Goal: Transaction & Acquisition: Book appointment/travel/reservation

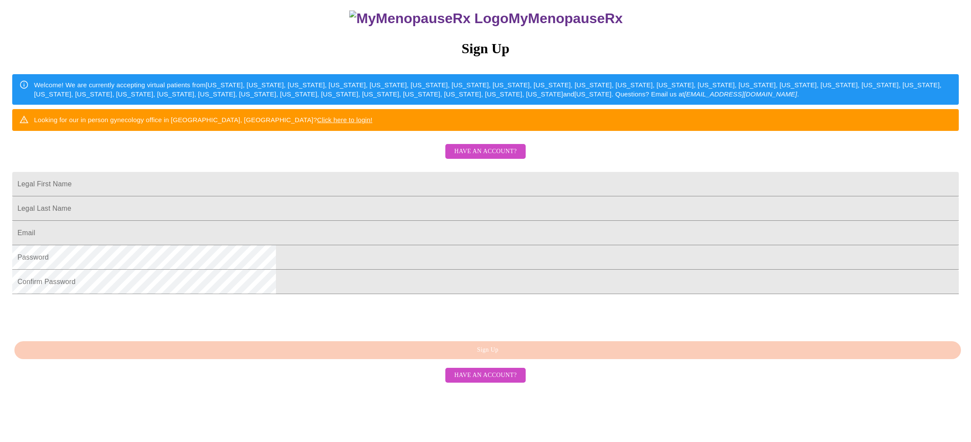
scroll to position [116, 0]
click at [400, 196] on input "Legal First Name" at bounding box center [485, 184] width 946 height 24
click at [474, 157] on span "Have an account?" at bounding box center [485, 151] width 62 height 11
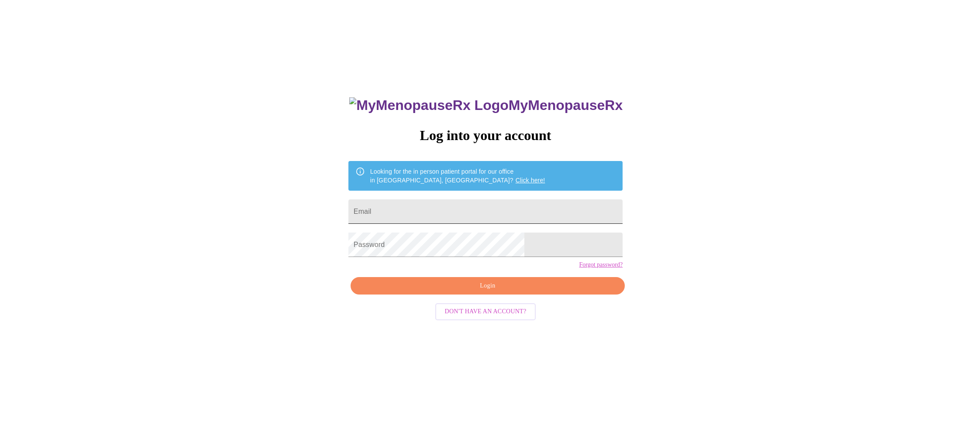
click at [431, 208] on input "Email" at bounding box center [485, 211] width 274 height 24
type input "[EMAIL_ADDRESS][DOMAIN_NAME]"
click at [486, 317] on span "Don't have an account?" at bounding box center [486, 311] width 82 height 11
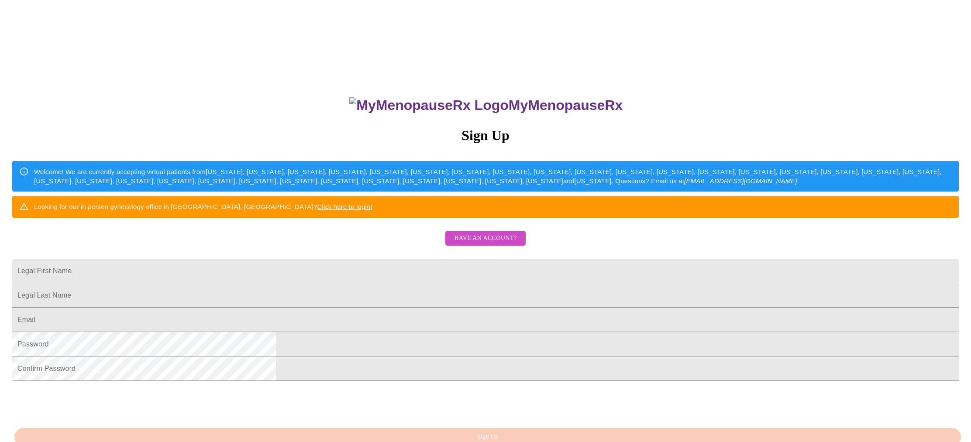
click at [478, 283] on input "Legal First Name" at bounding box center [485, 271] width 946 height 24
type input "[PERSON_NAME]"
type input "[EMAIL_ADDRESS][DOMAIN_NAME]"
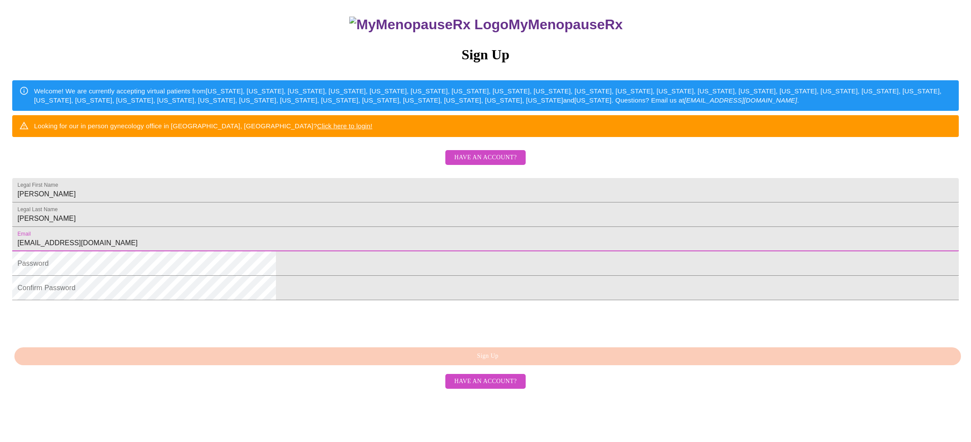
scroll to position [116, 0]
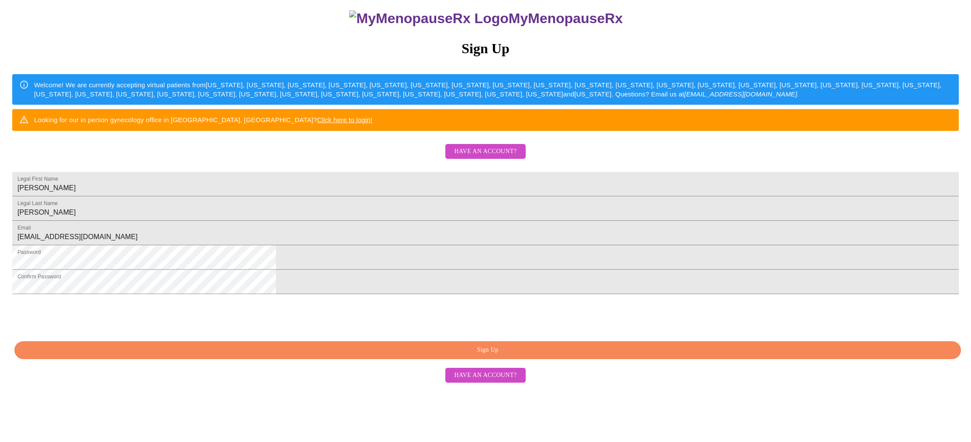
click at [415, 356] on span "Sign Up" at bounding box center [487, 350] width 926 height 11
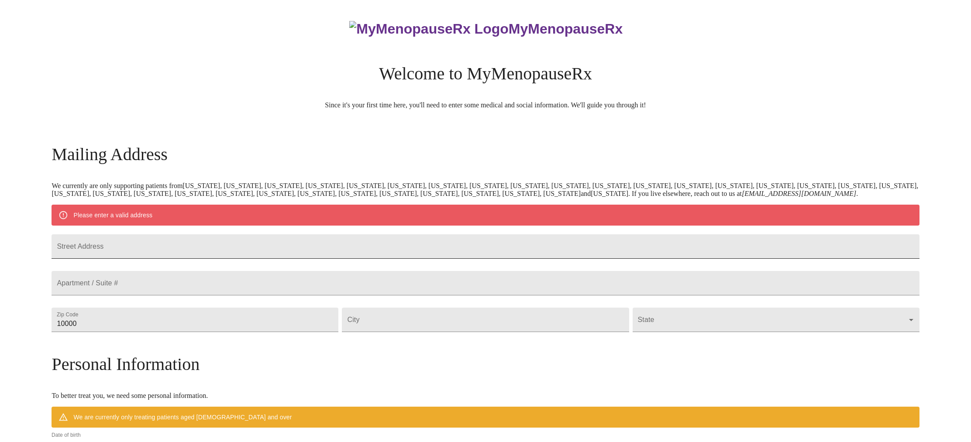
click at [365, 257] on input "Street Address" at bounding box center [484, 246] width 867 height 24
type input "[STREET_ADDRESS][PERSON_NAME]"
click at [322, 332] on input "10000" at bounding box center [194, 320] width 287 height 24
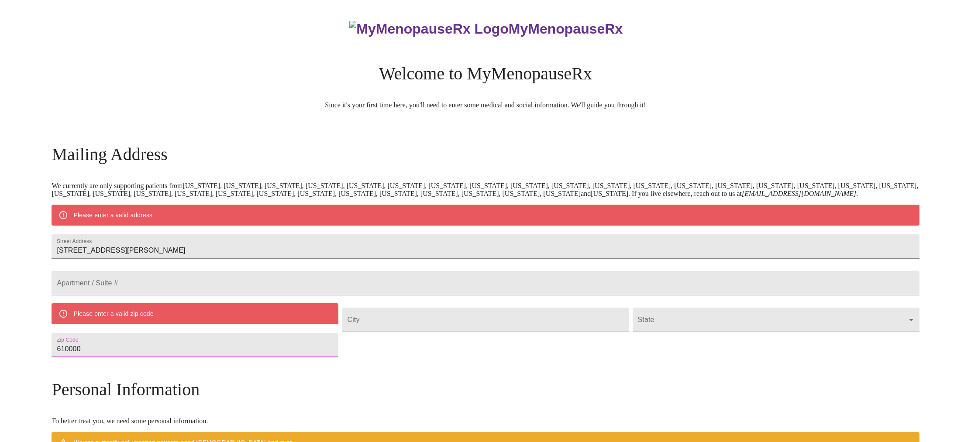
click at [190, 357] on input "610000" at bounding box center [194, 345] width 287 height 24
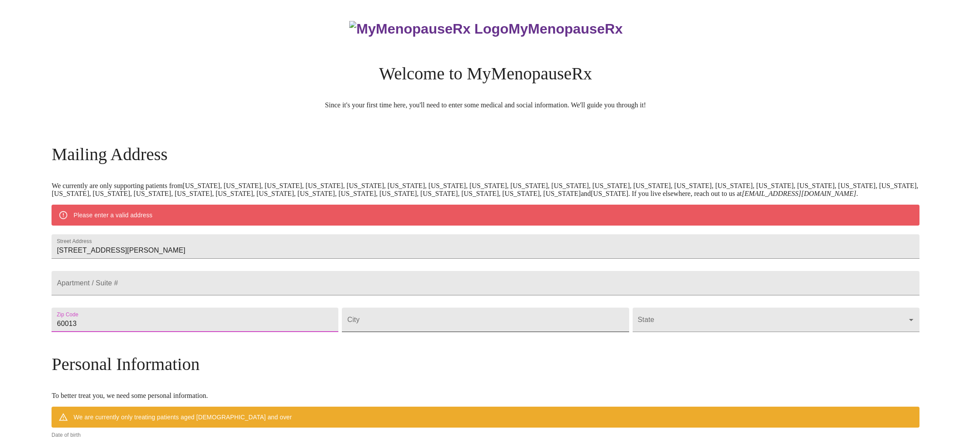
type input "60013"
click at [393, 332] on input "Street Address" at bounding box center [485, 320] width 287 height 24
type input "[PERSON_NAME]"
click at [799, 345] on body "MyMenopauseRx Welcome to MyMenopauseRx Since it's your first time here, you'll …" at bounding box center [485, 339] width 964 height 672
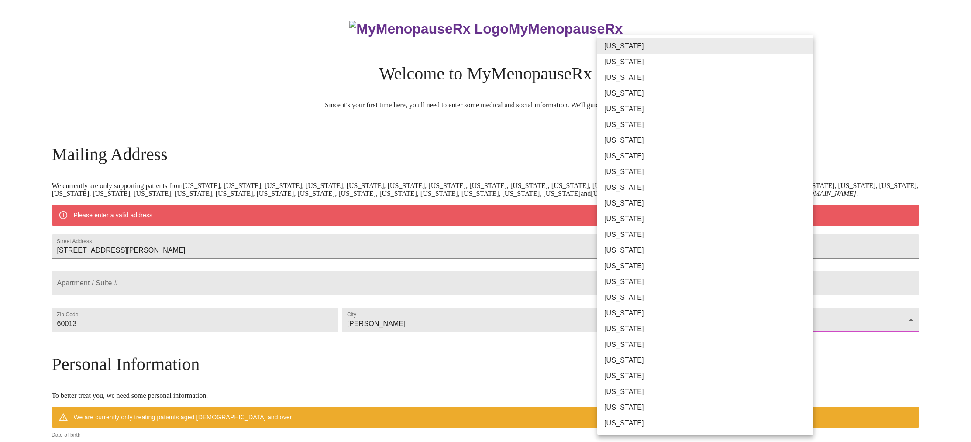
click at [635, 234] on li "[US_STATE]" at bounding box center [705, 235] width 216 height 16
type input "[US_STATE]"
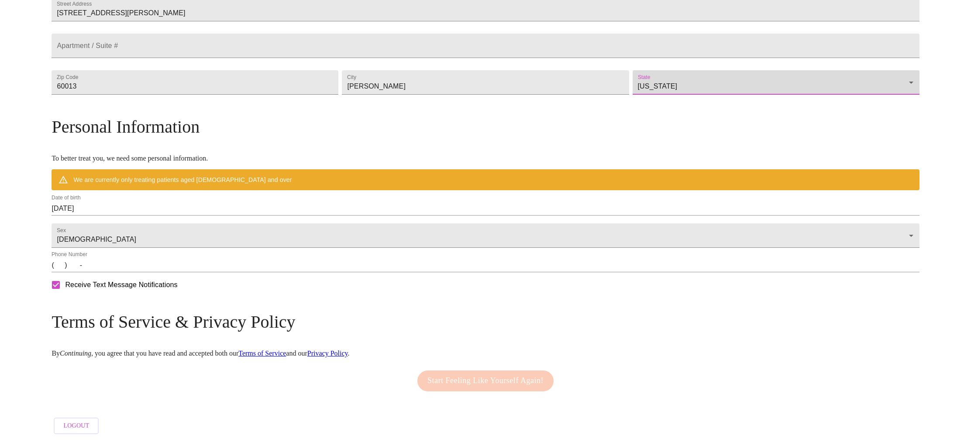
scroll to position [244, 0]
click at [201, 204] on input "[DATE]" at bounding box center [484, 209] width 867 height 14
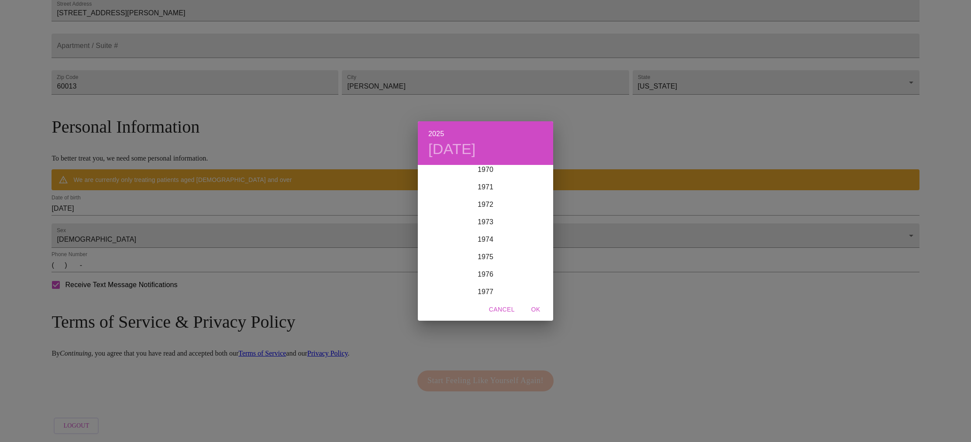
scroll to position [1243, 0]
click at [489, 204] on div "1972" at bounding box center [485, 205] width 135 height 17
click at [439, 281] on div "Oct" at bounding box center [440, 280] width 45 height 33
click at [470, 257] on p "24" at bounding box center [467, 258] width 7 height 9
click at [535, 307] on span "OK" at bounding box center [535, 309] width 21 height 11
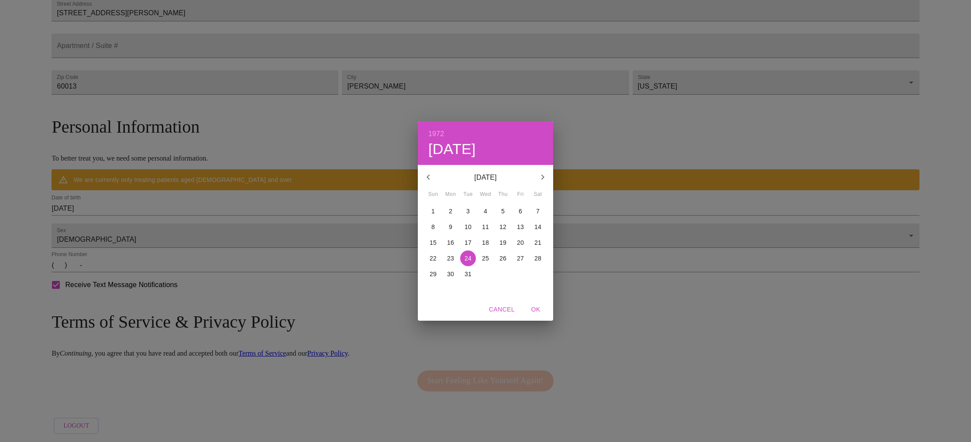
scroll to position [218, 0]
type input "[DATE]"
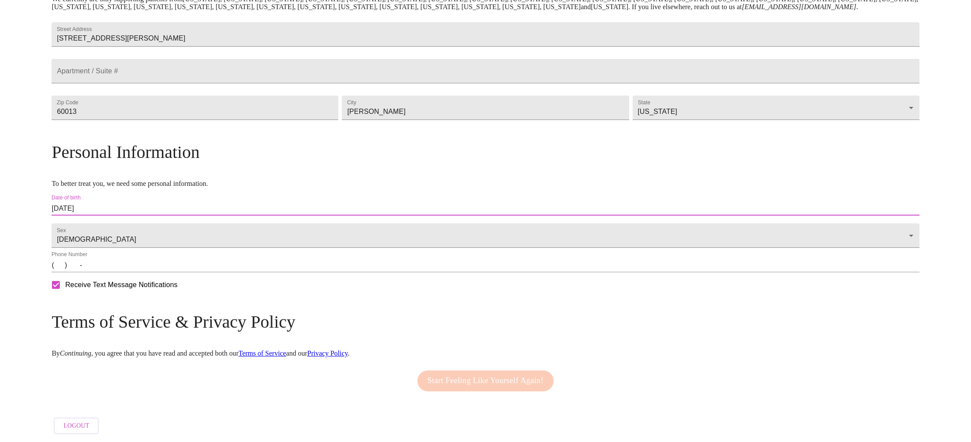
click at [164, 268] on input "(   )    -" at bounding box center [484, 265] width 867 height 14
type input "[PHONE_NUMBER]"
click at [506, 374] on span "Start Feeling Like Yourself Again!" at bounding box center [485, 381] width 116 height 14
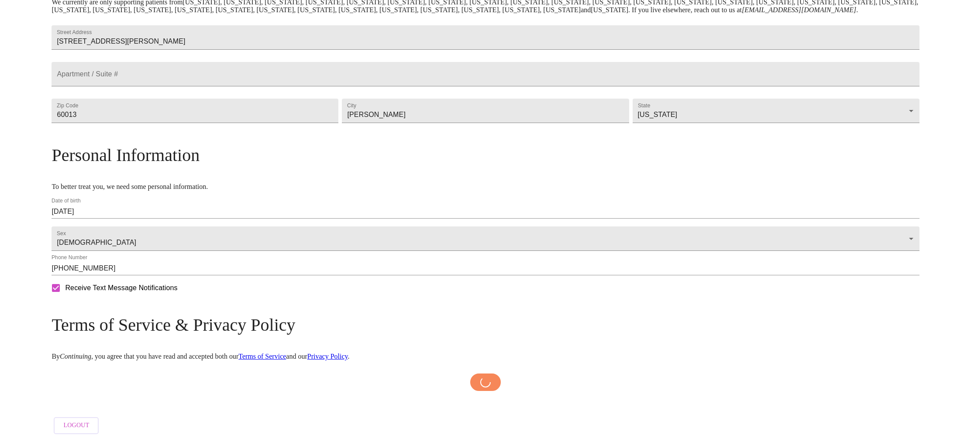
scroll to position [215, 0]
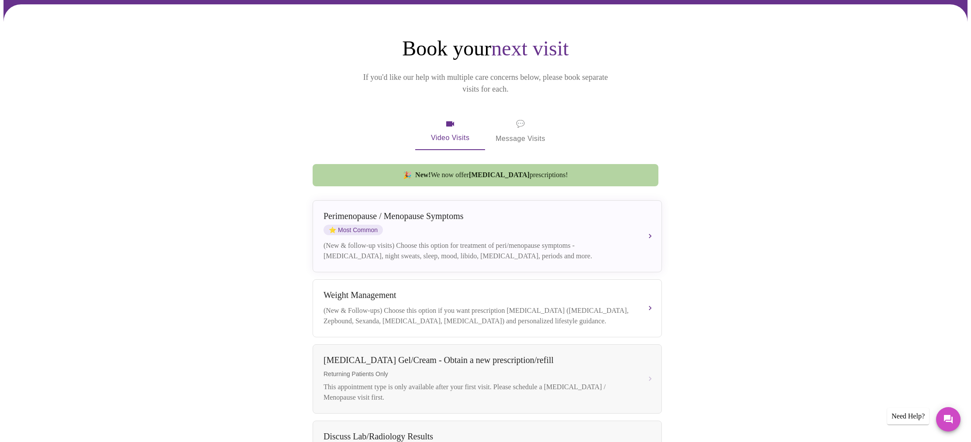
scroll to position [84, 0]
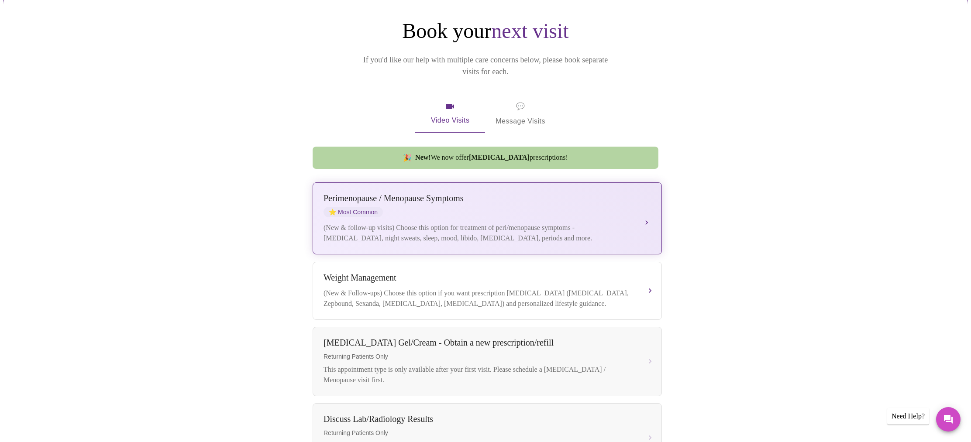
click at [652, 203] on button "[MEDICAL_DATA] / Menopause Symptoms ⭐ Most Common (New & follow-up visits) Choo…" at bounding box center [486, 218] width 349 height 72
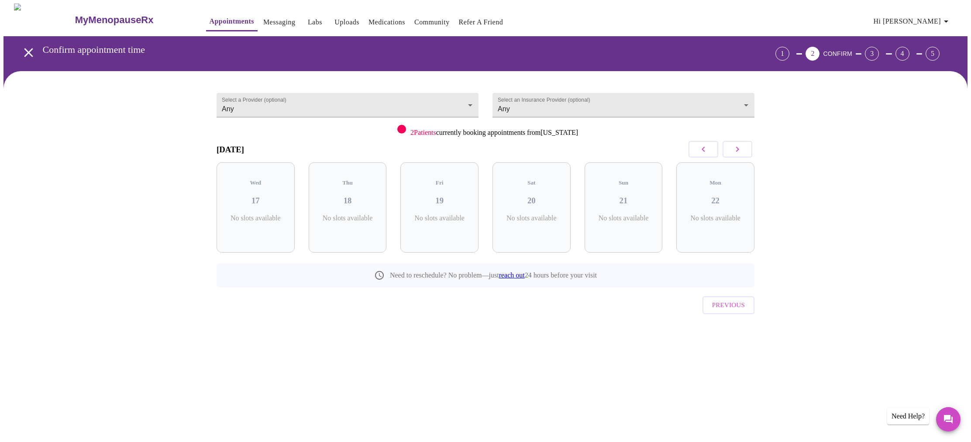
scroll to position [0, 0]
click at [365, 214] on p "6 Slots Left ( 54 Total)" at bounding box center [351, 222] width 32 height 17
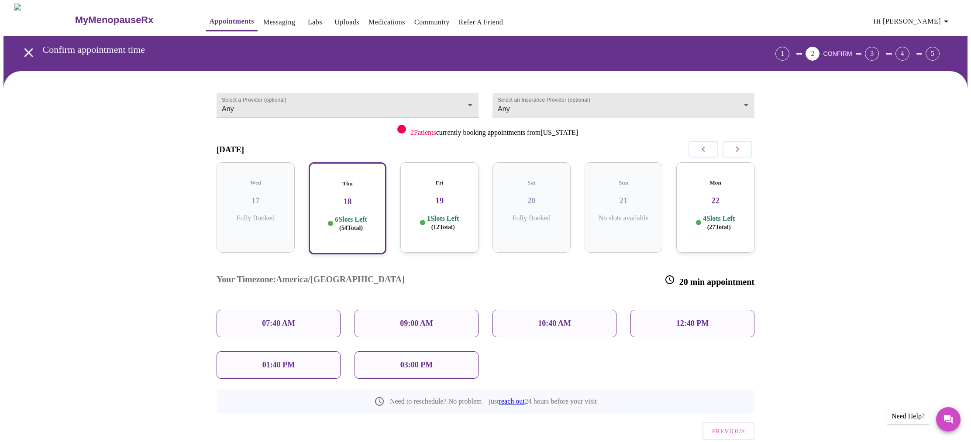
click at [471, 103] on body "MyMenopauseRx Appointments Messaging Labs Uploads Medications Community Refer a…" at bounding box center [485, 243] width 964 height 480
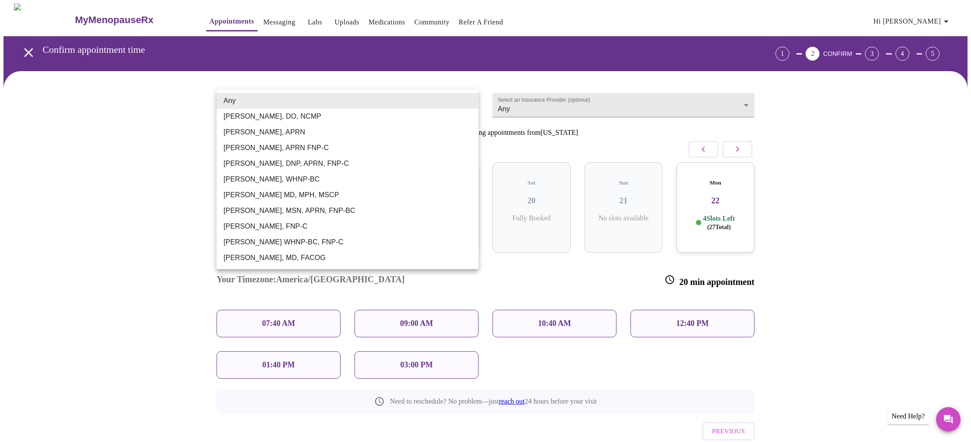
click at [442, 121] on li "[PERSON_NAME], DO, NCMP" at bounding box center [347, 117] width 262 height 16
type input "[PERSON_NAME], DO, NCMP"
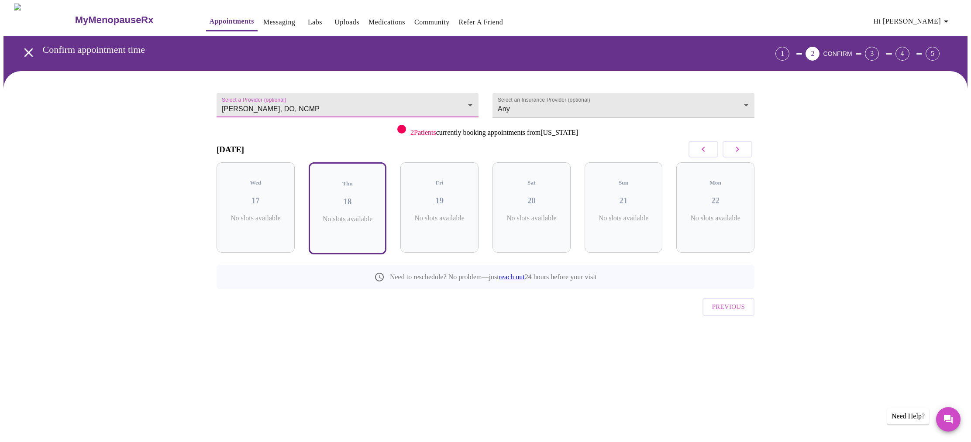
click at [745, 99] on body "MyMenopauseRx Appointments Messaging Labs Uploads Medications Community Refer a…" at bounding box center [485, 181] width 964 height 356
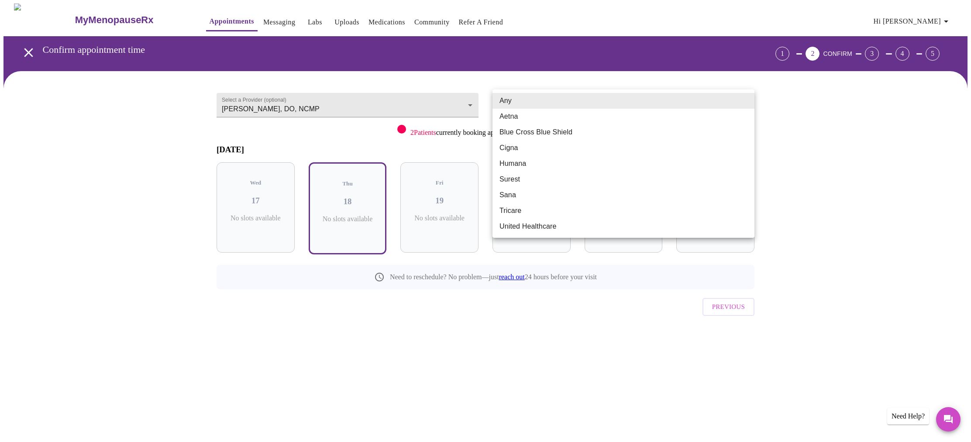
click at [718, 230] on li "United Healthcare" at bounding box center [623, 227] width 262 height 16
type input "United Healthcare"
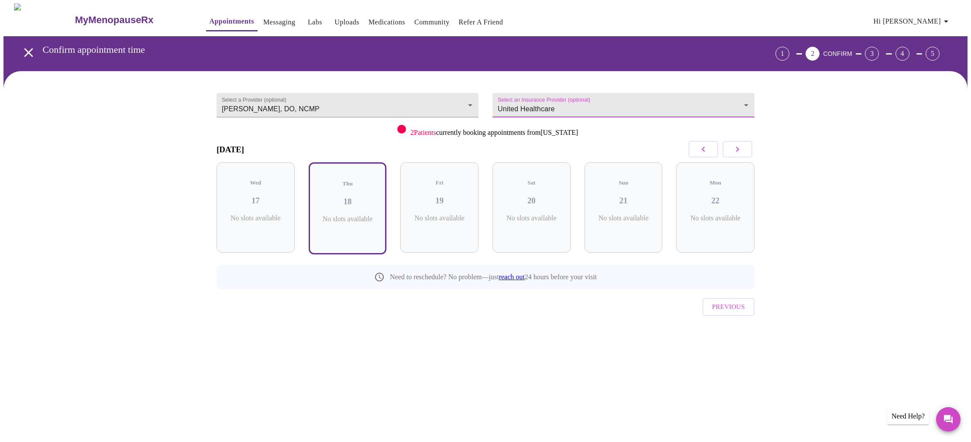
click at [739, 146] on icon "button" at bounding box center [737, 149] width 10 height 10
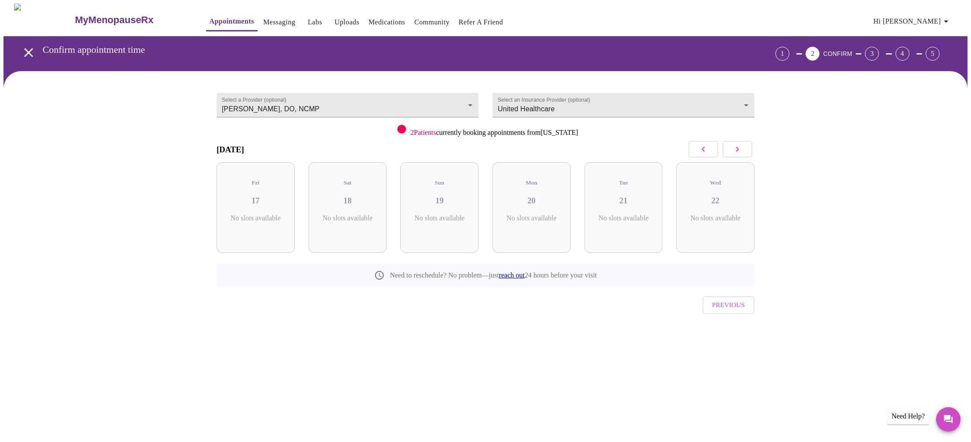
click at [739, 146] on icon "button" at bounding box center [737, 149] width 10 height 10
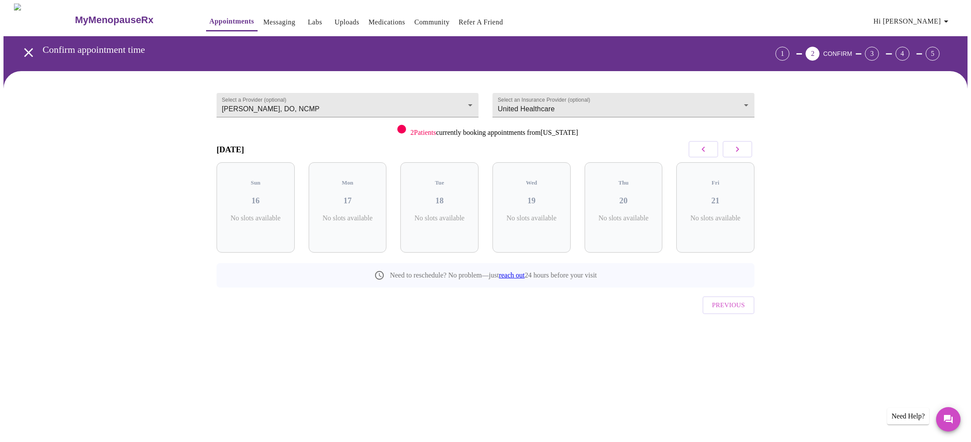
click at [739, 146] on icon "button" at bounding box center [737, 149] width 10 height 10
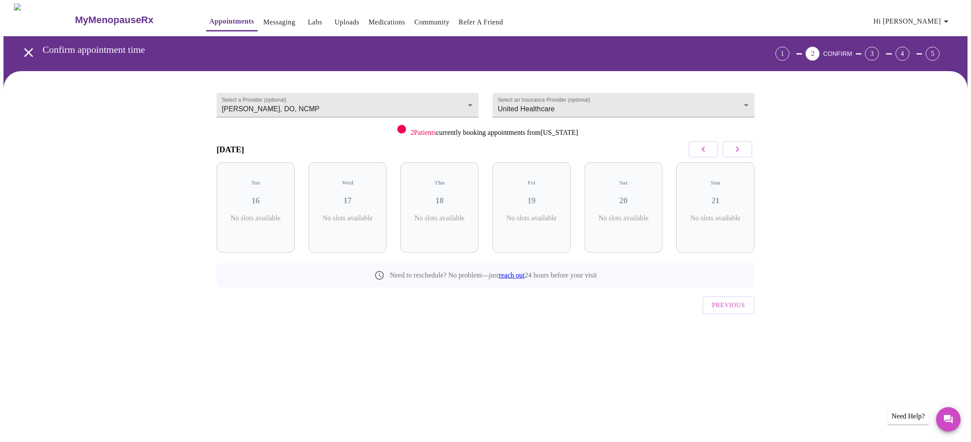
click at [739, 146] on icon "button" at bounding box center [737, 149] width 10 height 10
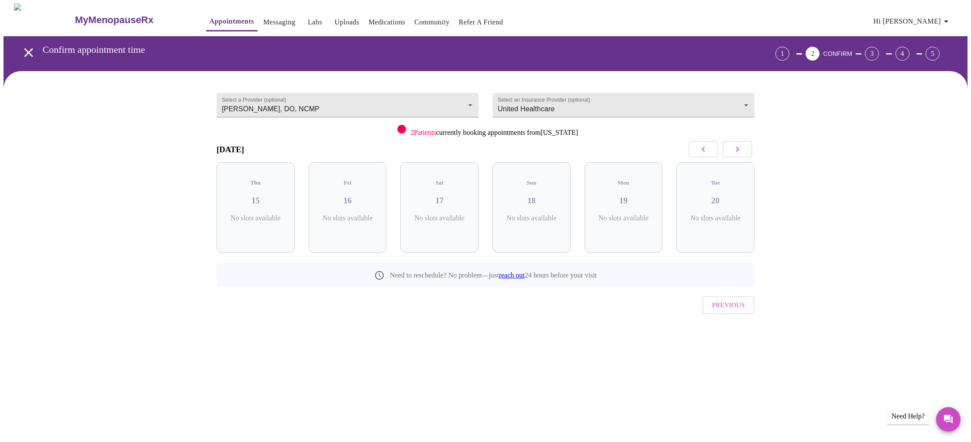
click at [739, 146] on icon "button" at bounding box center [737, 149] width 10 height 10
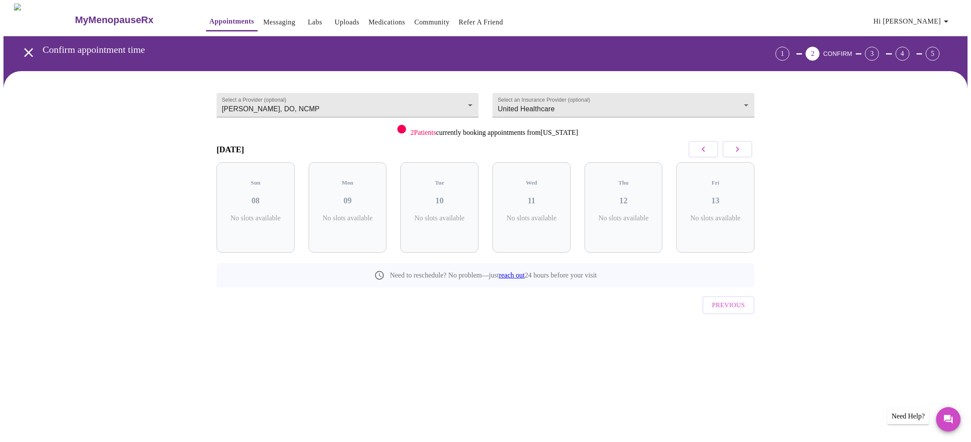
click at [739, 146] on icon "button" at bounding box center [737, 149] width 10 height 10
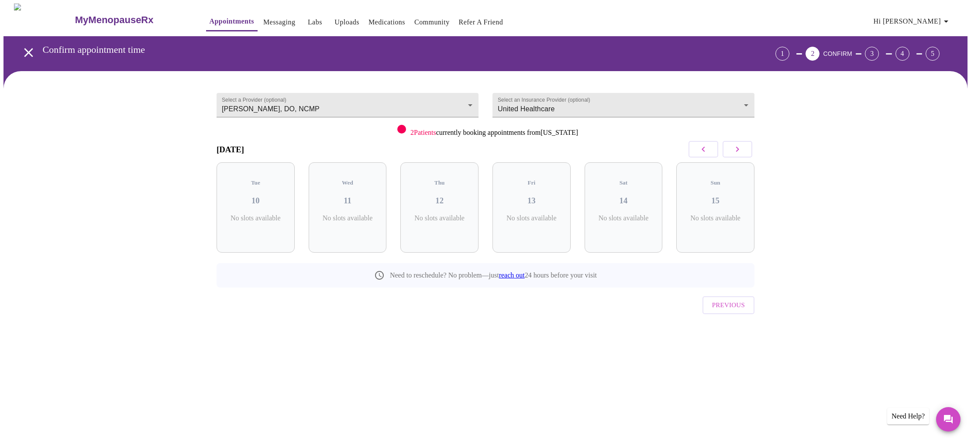
click at [739, 146] on icon "button" at bounding box center [737, 149] width 10 height 10
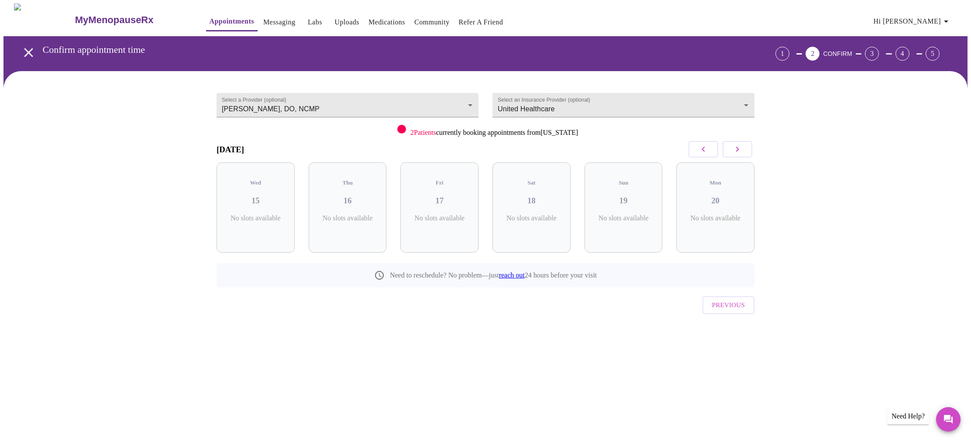
click at [739, 146] on icon "button" at bounding box center [737, 149] width 10 height 10
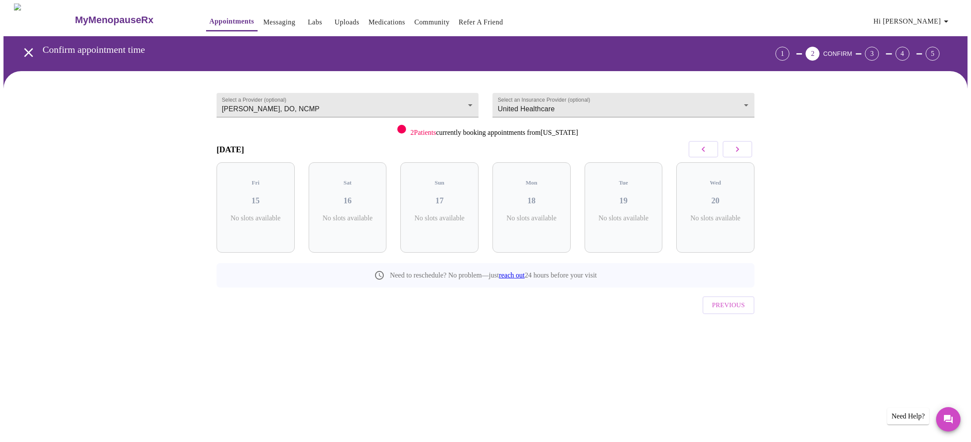
click at [739, 146] on icon "button" at bounding box center [737, 149] width 10 height 10
click at [707, 147] on icon "button" at bounding box center [703, 149] width 10 height 10
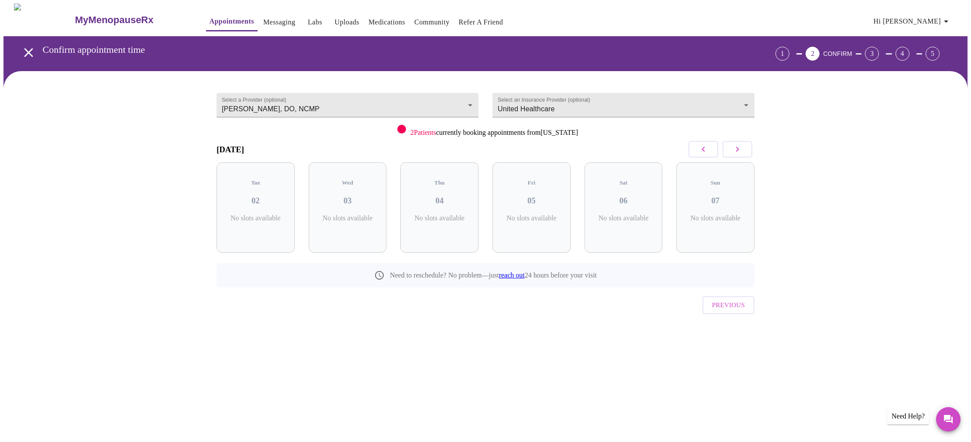
click at [707, 147] on icon "button" at bounding box center [703, 149] width 10 height 10
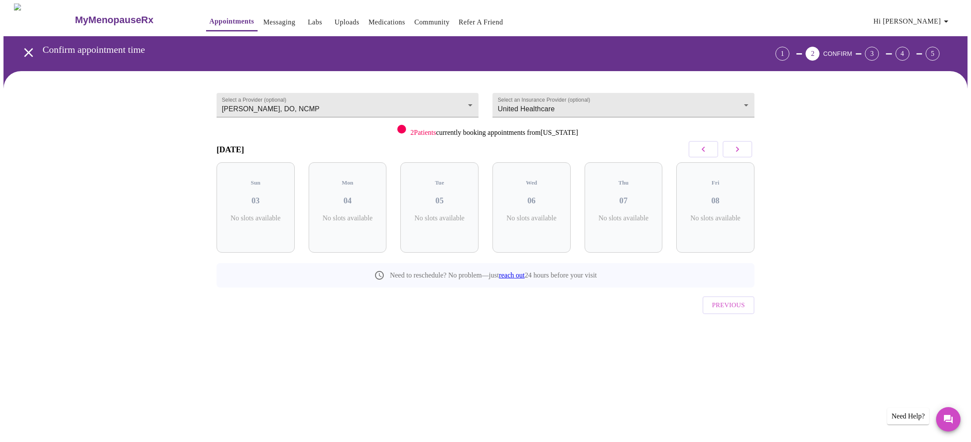
click at [707, 147] on icon "button" at bounding box center [703, 149] width 10 height 10
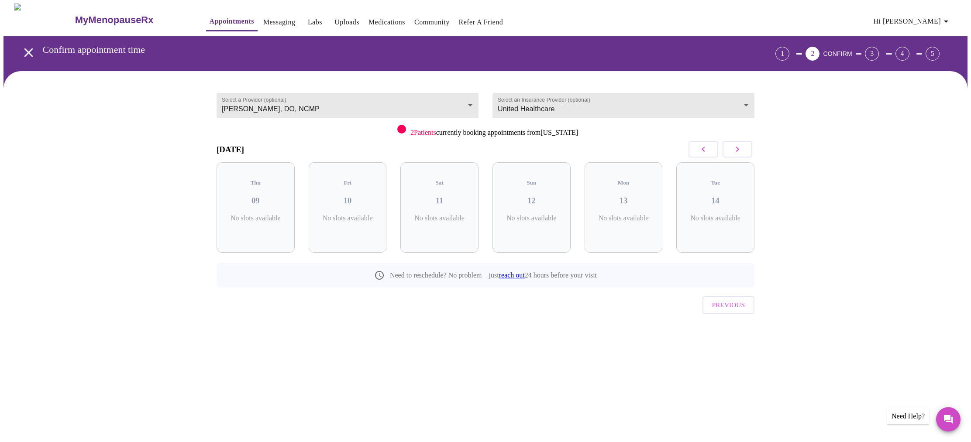
click at [707, 147] on icon "button" at bounding box center [703, 149] width 10 height 10
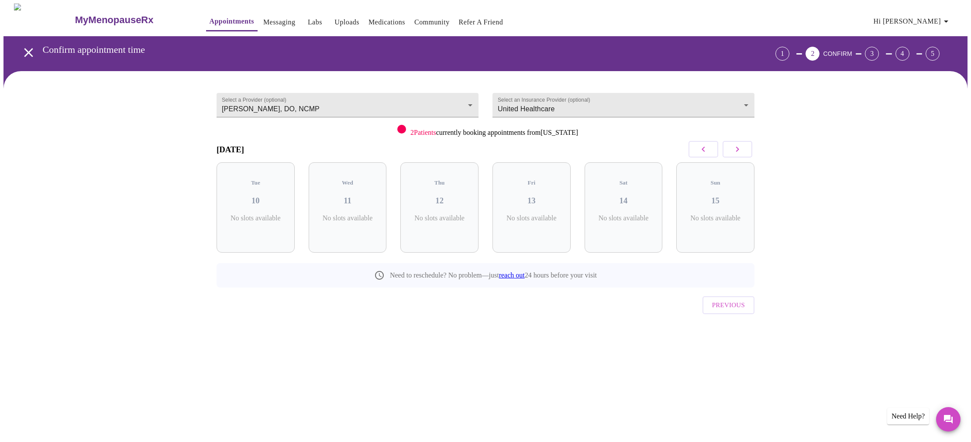
click at [707, 147] on icon "button" at bounding box center [703, 149] width 10 height 10
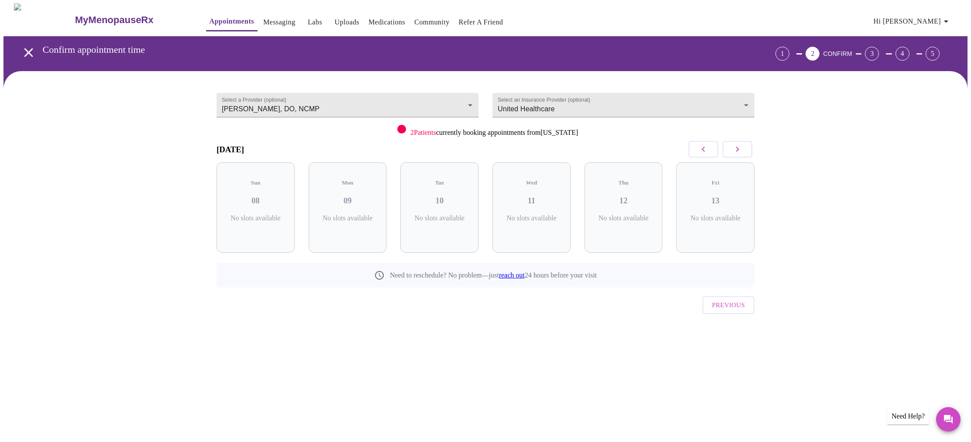
click at [707, 147] on icon "button" at bounding box center [703, 149] width 10 height 10
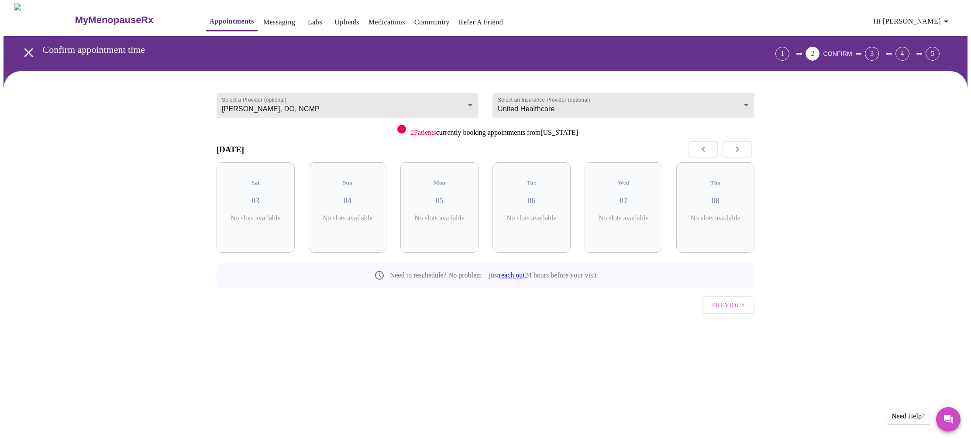
click at [707, 147] on icon "button" at bounding box center [703, 149] width 10 height 10
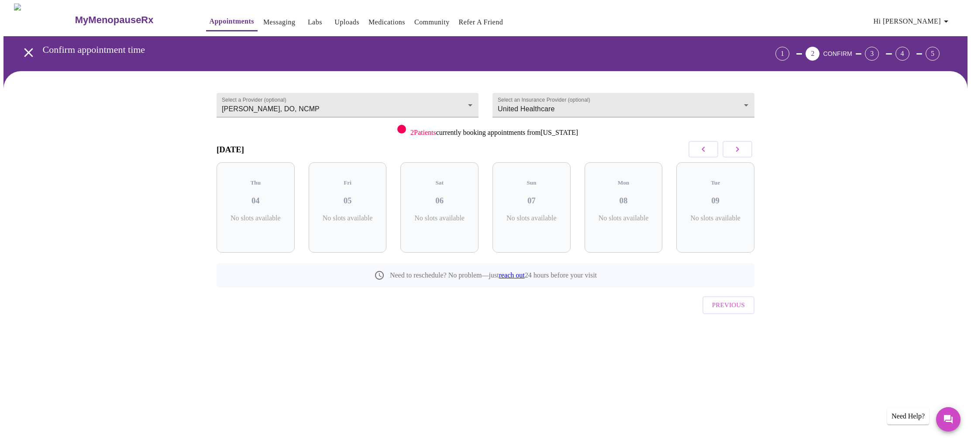
click at [707, 147] on icon "button" at bounding box center [703, 149] width 10 height 10
click at [514, 271] on link "reach out" at bounding box center [512, 274] width 26 height 7
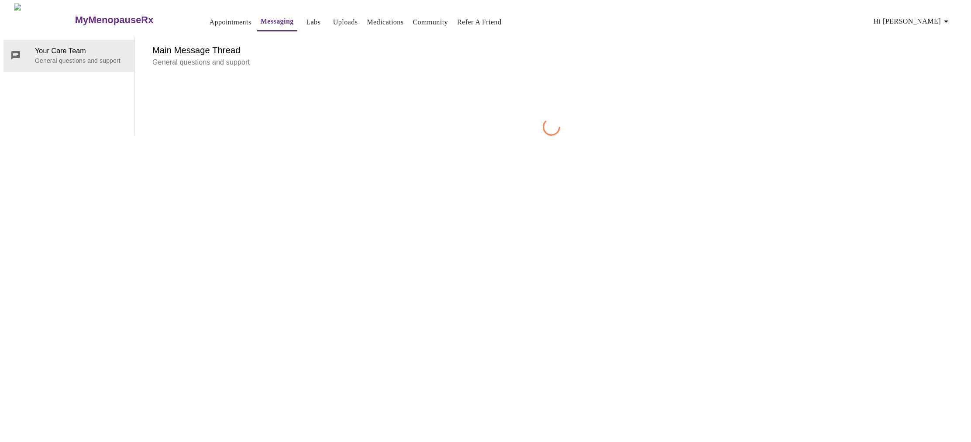
scroll to position [33, 0]
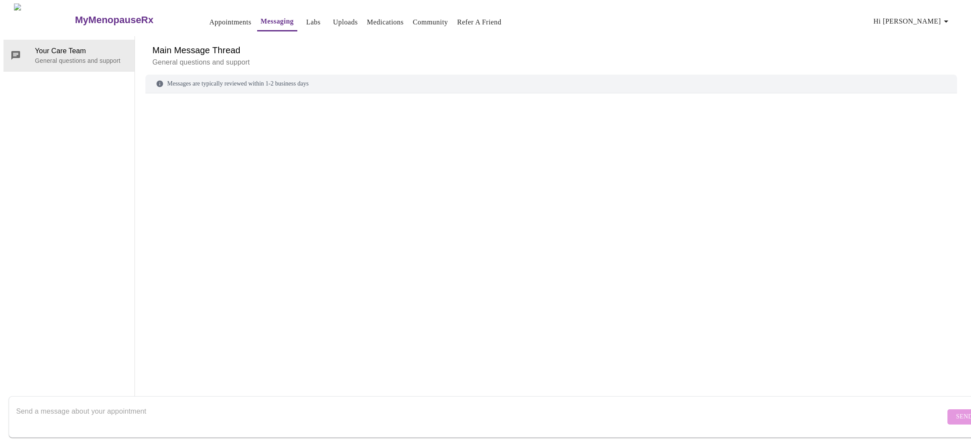
click at [340, 75] on div "Messages are typically reviewed within 1-2 business days" at bounding box center [550, 84] width 811 height 19
click at [228, 57] on p "General questions and support" at bounding box center [550, 62] width 797 height 10
click at [230, 57] on p "General questions and support" at bounding box center [550, 62] width 797 height 10
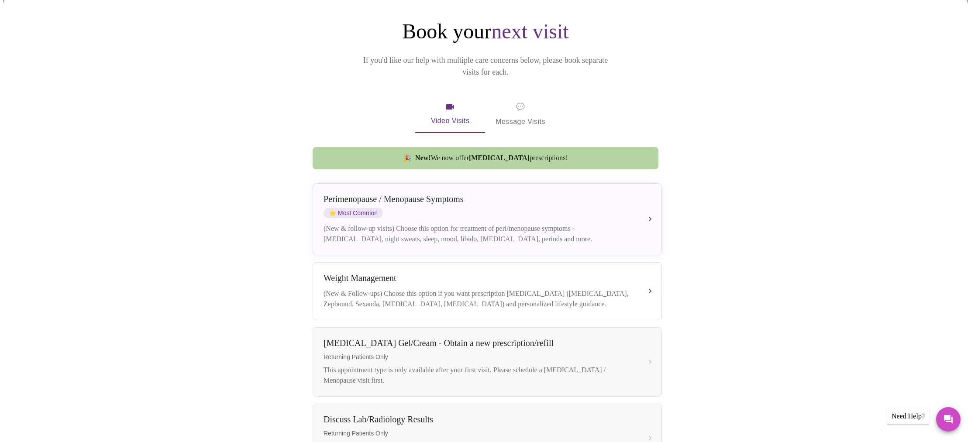
scroll to position [86, 0]
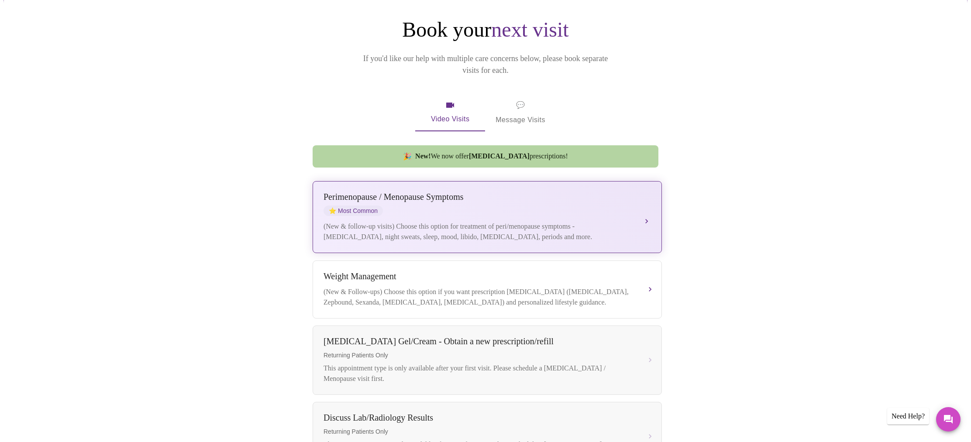
click at [645, 207] on button "[MEDICAL_DATA] / Menopause Symptoms ⭐ Most Common (New & follow-up visits) Choo…" at bounding box center [486, 217] width 349 height 72
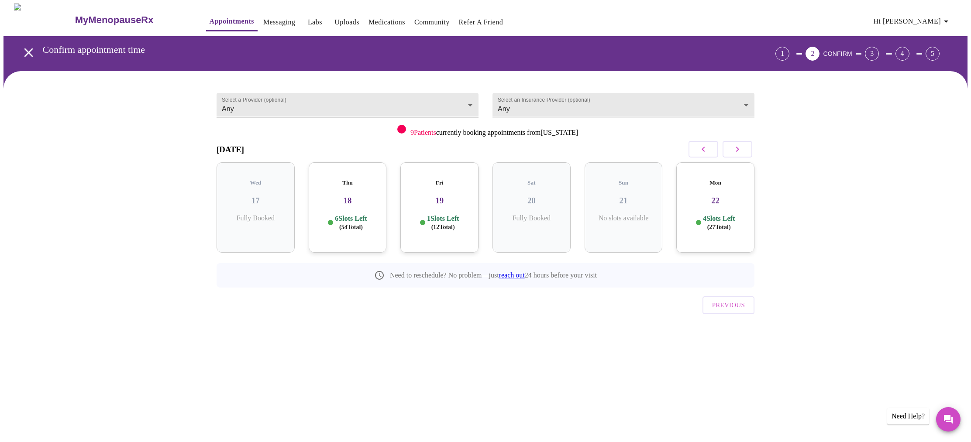
click at [470, 100] on body "MyMenopauseRx Appointments Messaging Labs Uploads Medications Community Refer a…" at bounding box center [485, 180] width 964 height 354
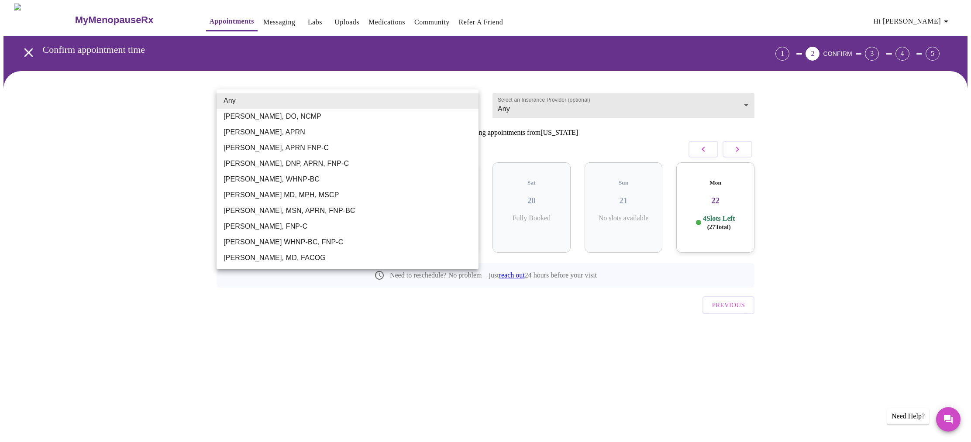
click at [452, 120] on li "[PERSON_NAME], DO, NCMP" at bounding box center [347, 117] width 262 height 16
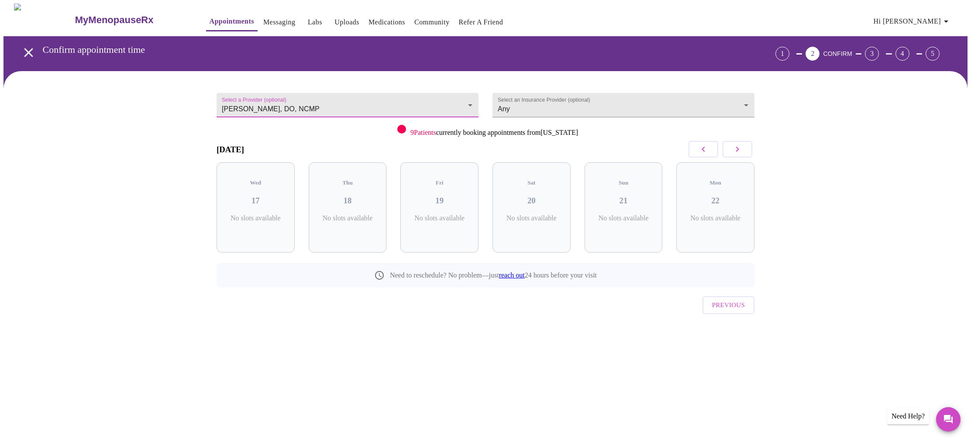
click at [472, 99] on body "MyMenopauseRx Appointments Messaging Labs Uploads Medications Community Refer a…" at bounding box center [485, 180] width 964 height 354
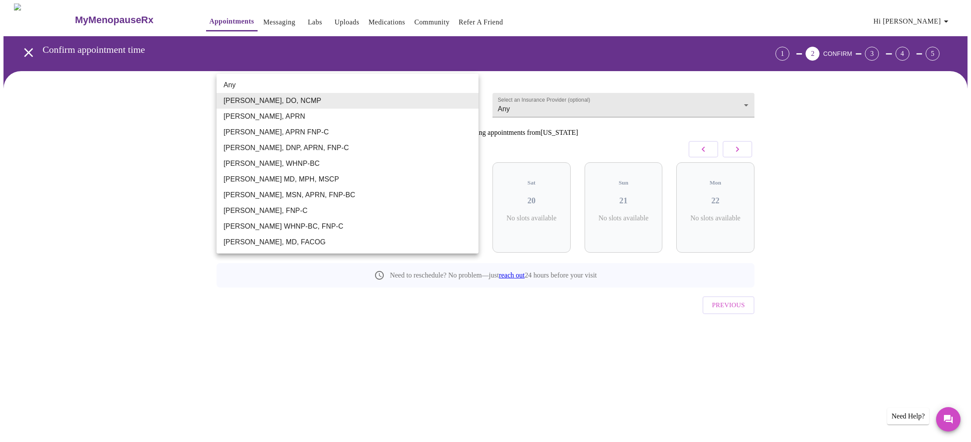
click at [454, 83] on li "Any" at bounding box center [347, 85] width 262 height 16
type input "Any"
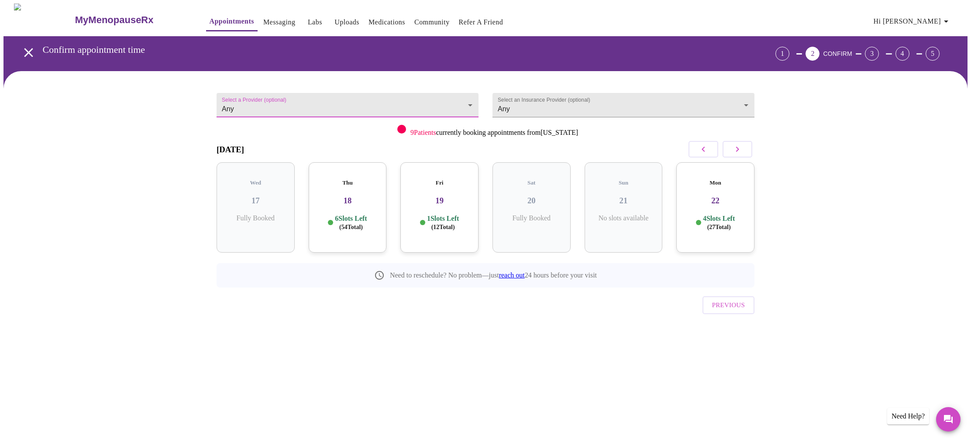
click at [344, 214] on p "6 Slots Left ( 54 Total)" at bounding box center [351, 222] width 32 height 17
